Goal: Navigation & Orientation: Find specific page/section

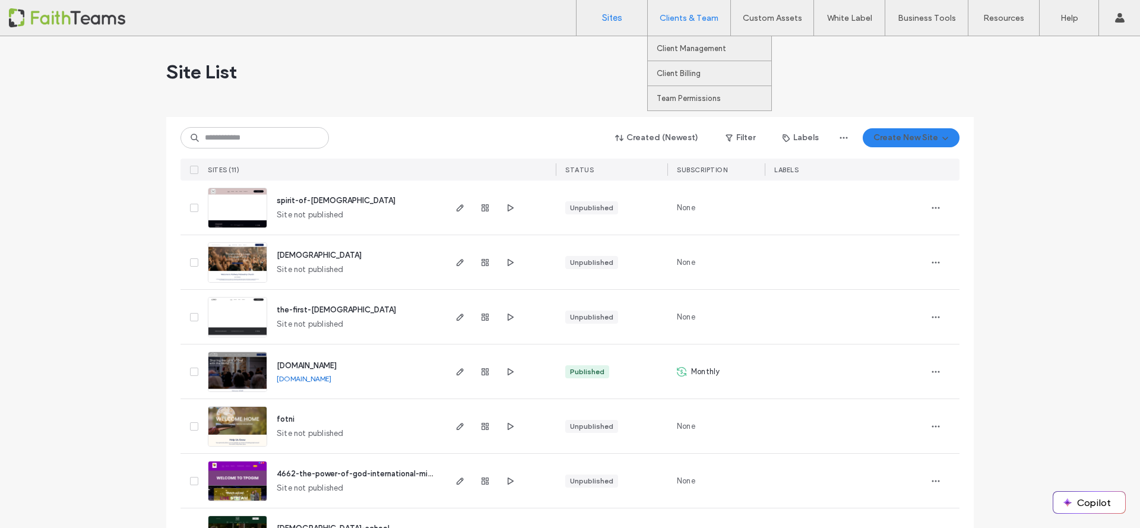
click at [681, 9] on div "Clients & Team" at bounding box center [689, 18] width 83 height 36
click at [687, 68] on link "Client Billing" at bounding box center [714, 73] width 115 height 24
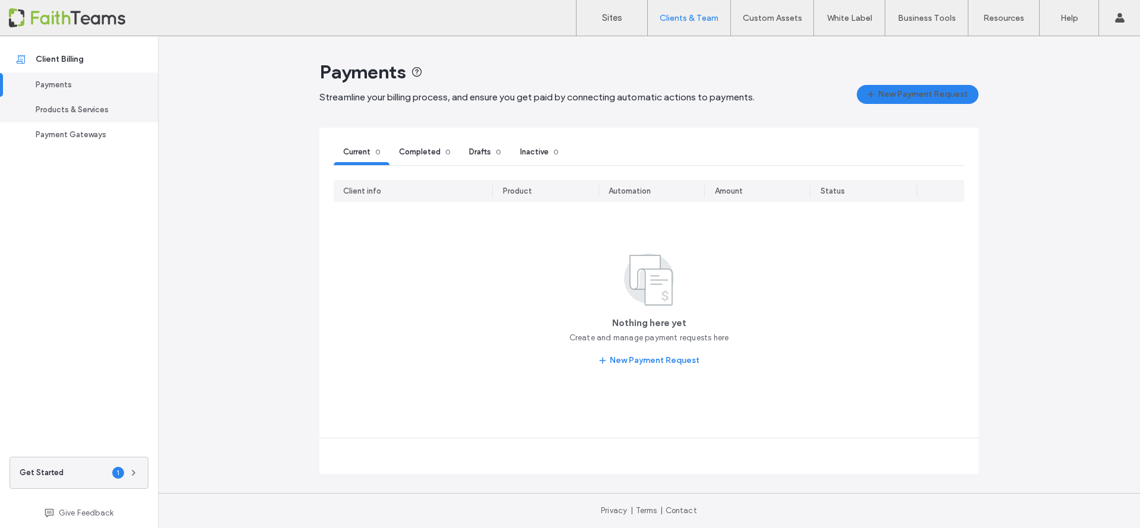
click at [100, 106] on div "Products & Services" at bounding box center [84, 110] width 97 height 12
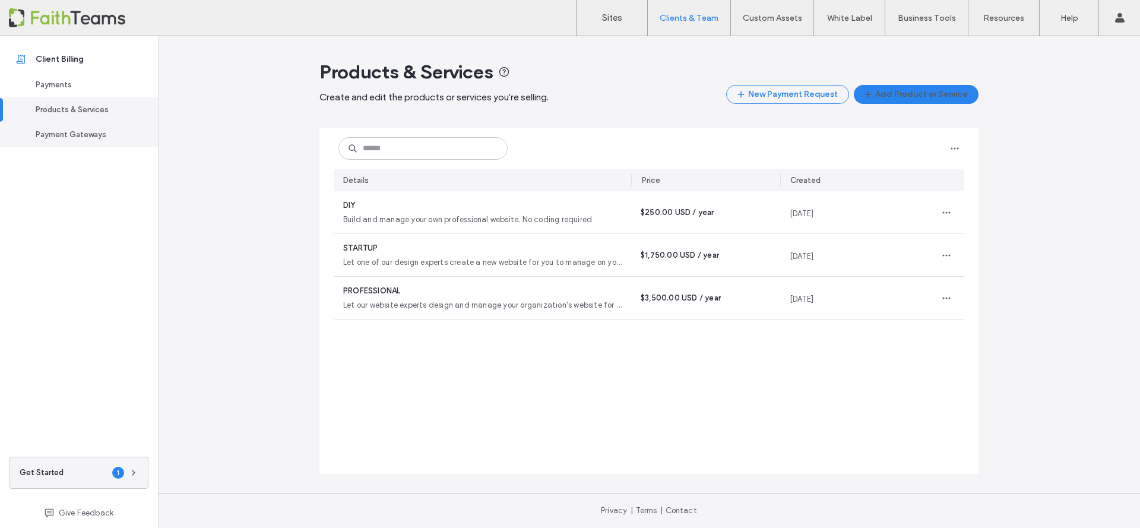
click at [88, 135] on div "Payment Gateways" at bounding box center [84, 135] width 97 height 12
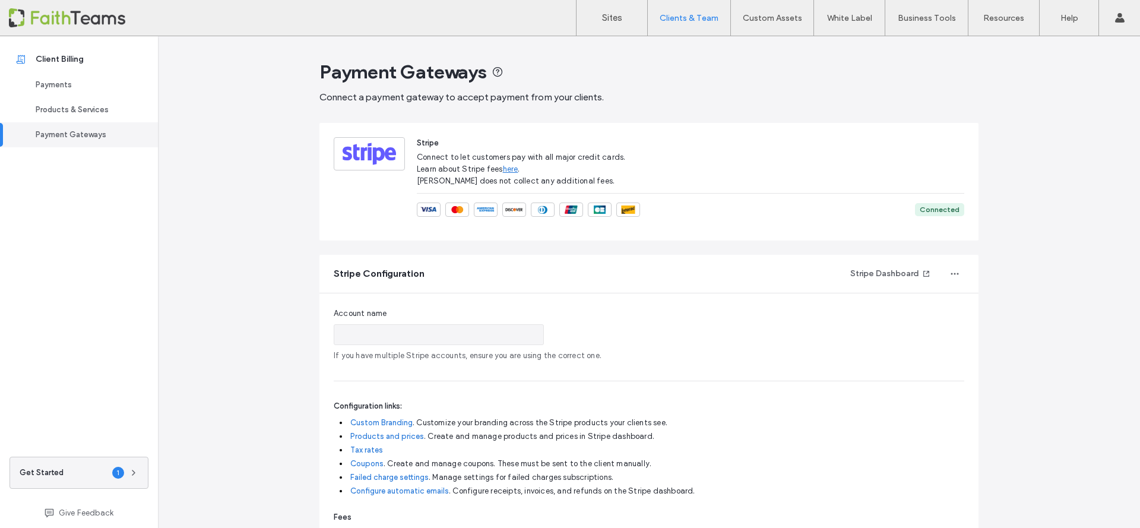
type input "**********"
click at [38, 80] on div "Payments" at bounding box center [84, 85] width 97 height 12
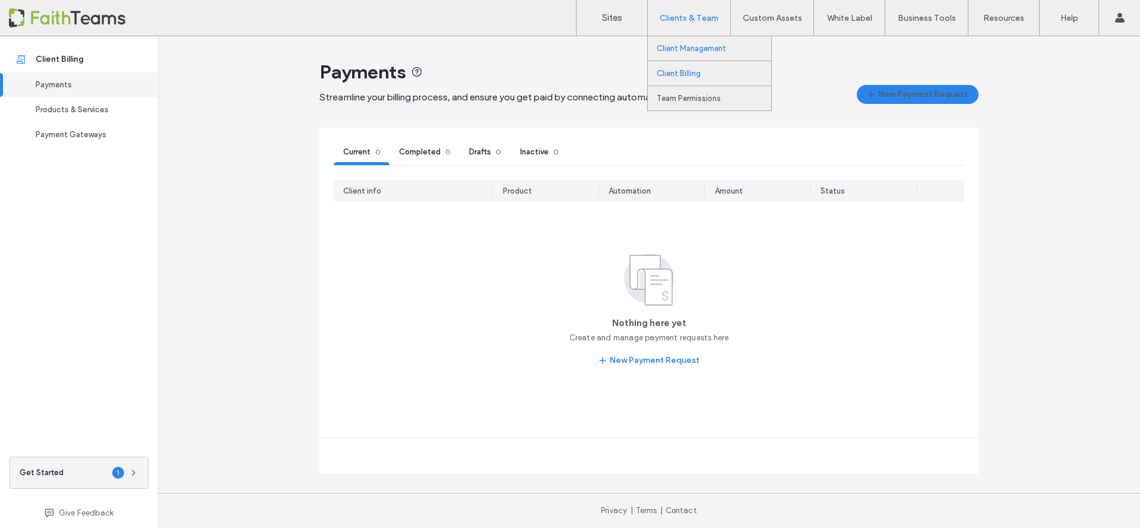
click at [692, 45] on label "Client Management" at bounding box center [691, 48] width 69 height 9
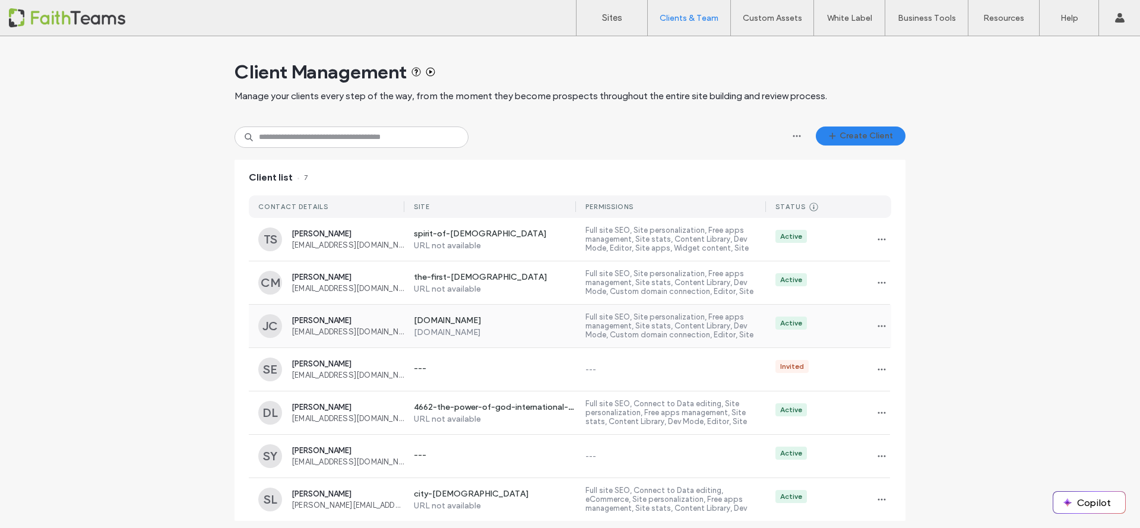
scroll to position [5, 0]
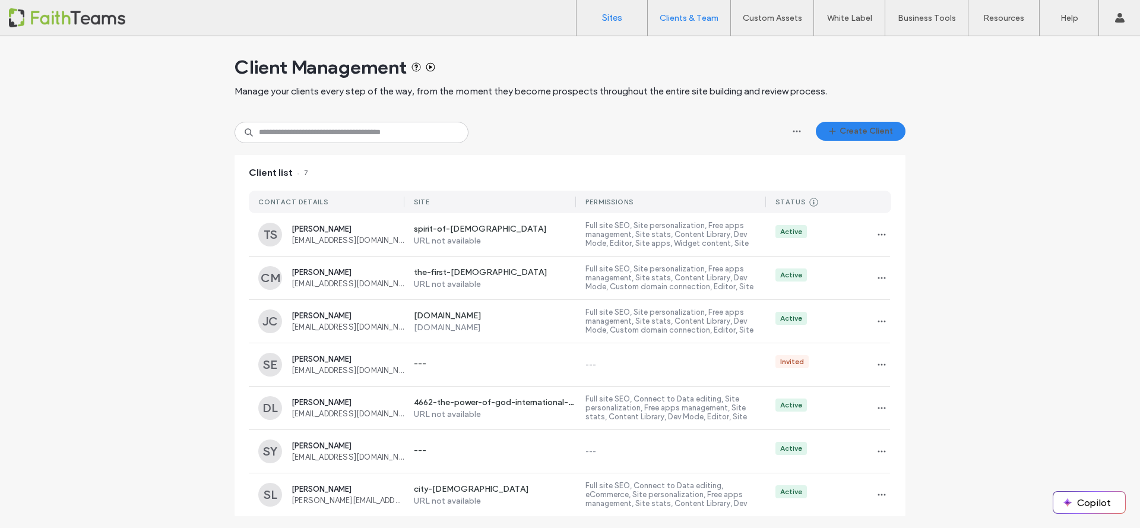
click at [603, 20] on label "Sites" at bounding box center [612, 17] width 20 height 11
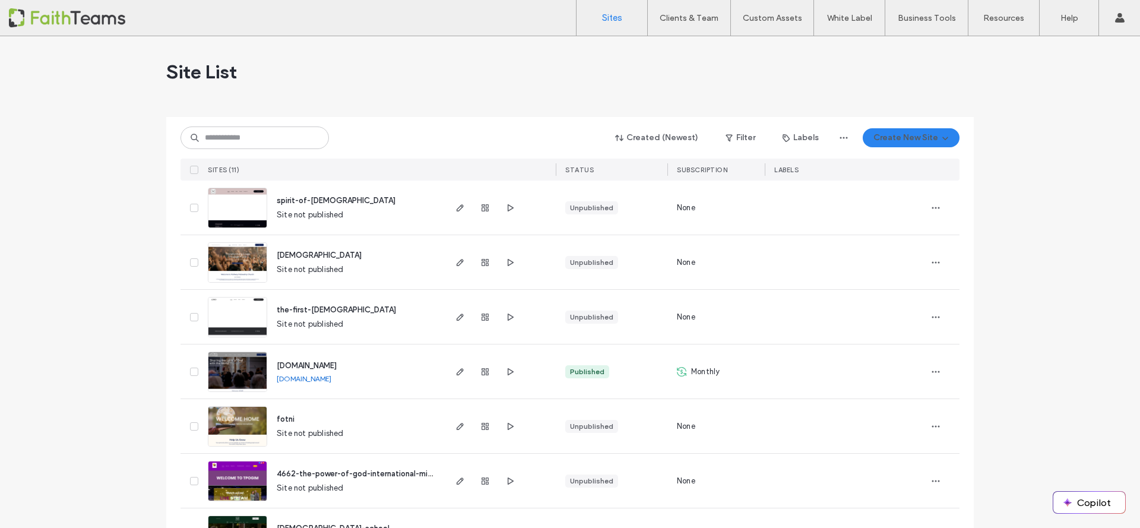
scroll to position [206, 0]
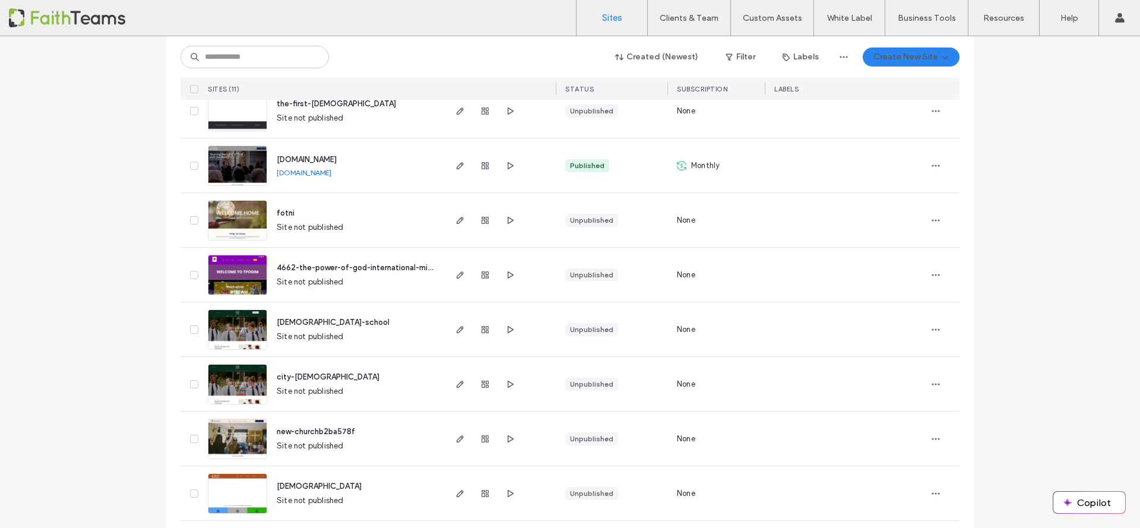
click at [308, 267] on span "4662-the-power-of-god-international-ministry" at bounding box center [362, 267] width 171 height 9
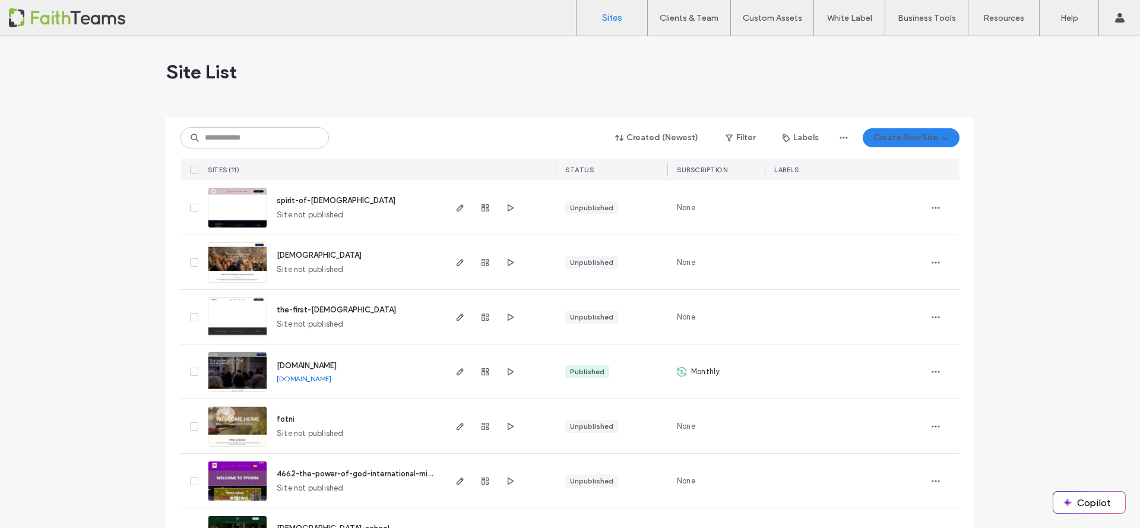
click at [338, 204] on span "spirit-of-grace-church" at bounding box center [336, 200] width 119 height 9
